Goal: Information Seeking & Learning: Learn about a topic

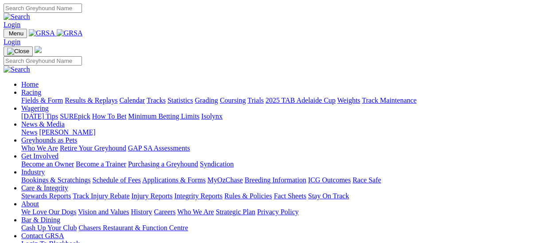
click at [35, 97] on link "Fields & Form" at bounding box center [42, 101] width 42 height 8
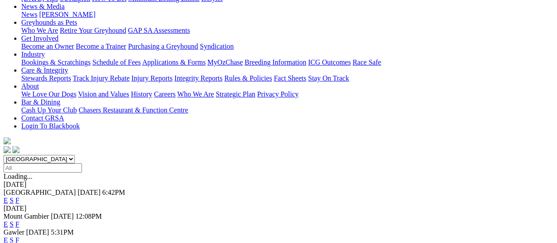
scroll to position [133, 0]
click at [20, 198] on link "F" at bounding box center [18, 202] width 4 height 8
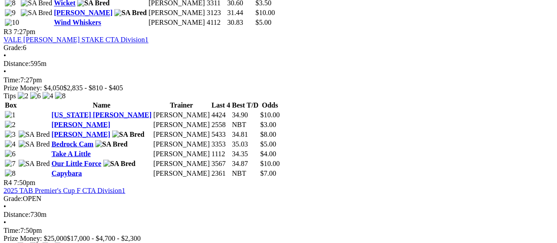
scroll to position [709, 0]
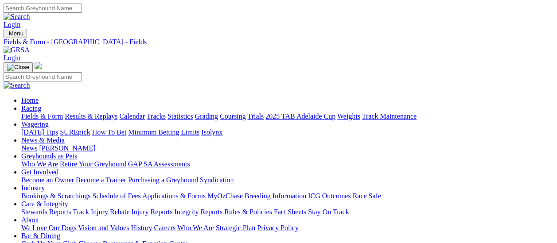
click at [44, 113] on link "Fields & Form" at bounding box center [42, 117] width 42 height 8
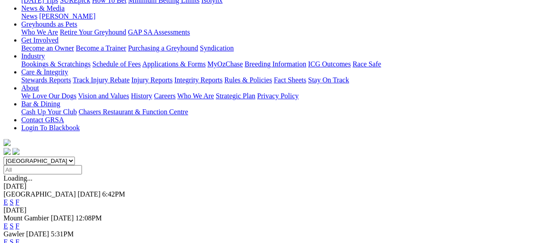
scroll to position [133, 0]
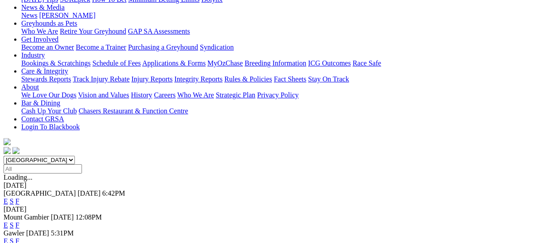
click at [20, 238] on link "F" at bounding box center [18, 242] width 4 height 8
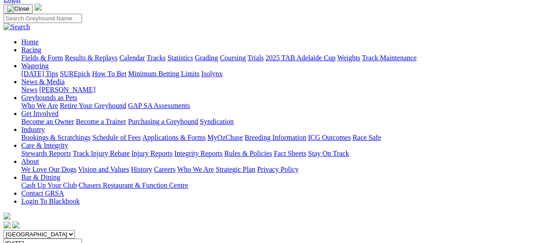
scroll to position [44, 0]
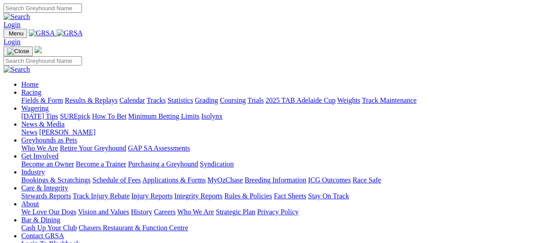
click at [45, 97] on link "Fields & Form" at bounding box center [42, 101] width 42 height 8
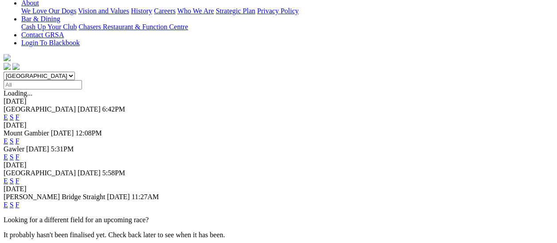
scroll to position [222, 0]
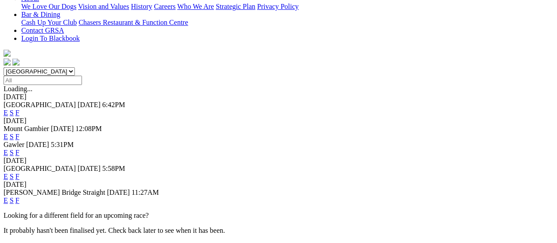
click at [20, 197] on link "F" at bounding box center [18, 201] width 4 height 8
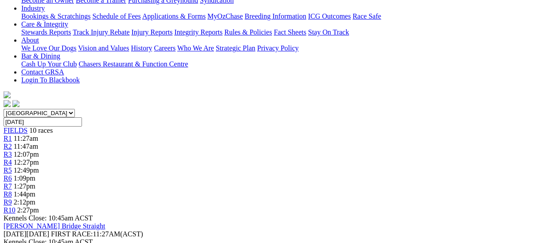
scroll to position [222, 0]
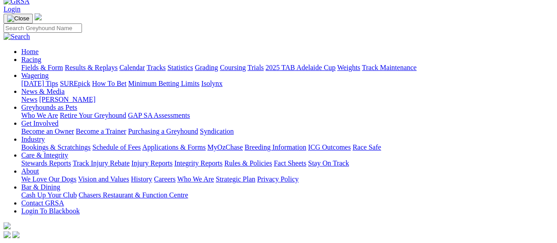
scroll to position [44, 0]
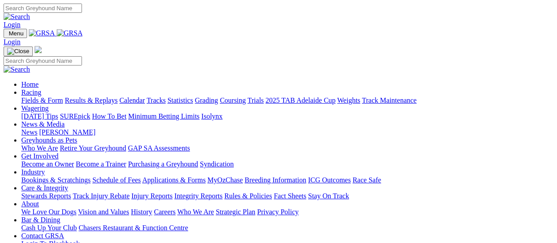
click at [44, 97] on link "Fields & Form" at bounding box center [42, 101] width 42 height 8
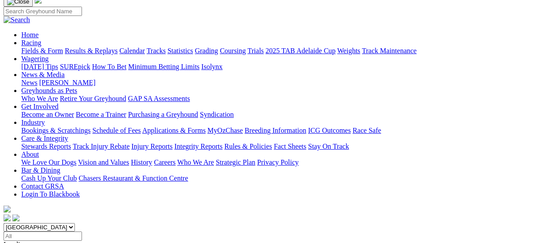
scroll to position [89, 0]
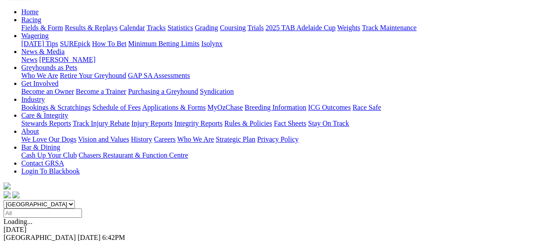
click at [20, 242] on link "F" at bounding box center [18, 246] width 4 height 8
